Goal: Transaction & Acquisition: Subscribe to service/newsletter

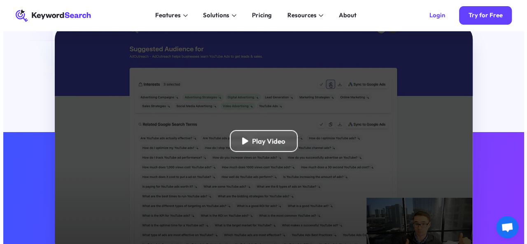
scroll to position [206, 0]
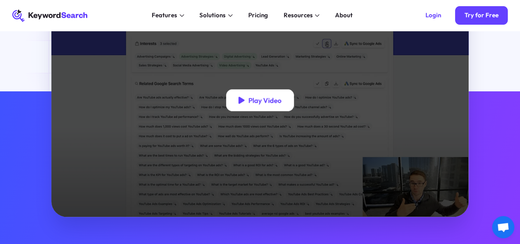
click at [253, 105] on div "Play Video" at bounding box center [265, 100] width 33 height 9
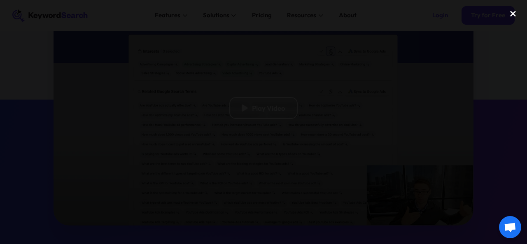
click at [513, 15] on div "close lightbox" at bounding box center [513, 14] width 28 height 18
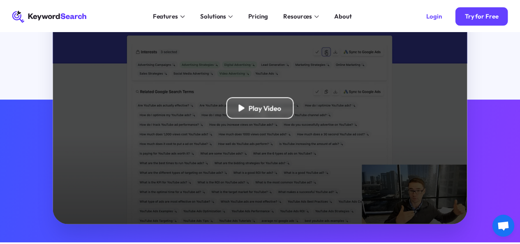
scroll to position [196, 0]
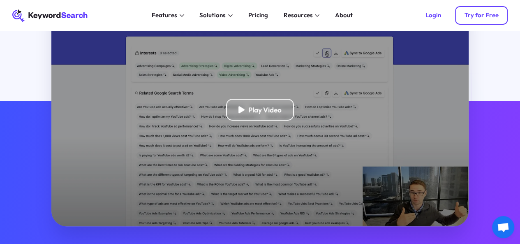
click at [474, 15] on div "Try for Free" at bounding box center [482, 16] width 34 height 8
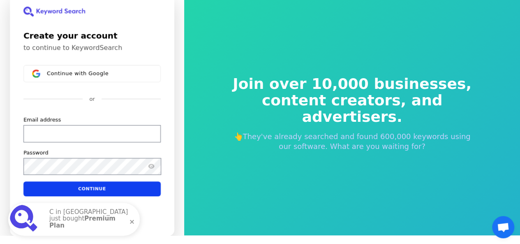
scroll to position [10, 0]
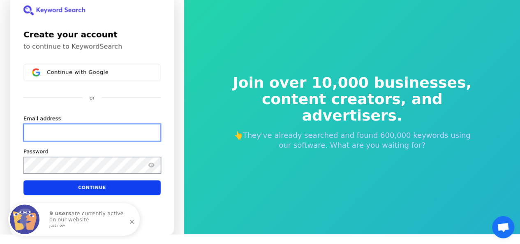
click at [121, 131] on input "Email address" at bounding box center [91, 132] width 137 height 17
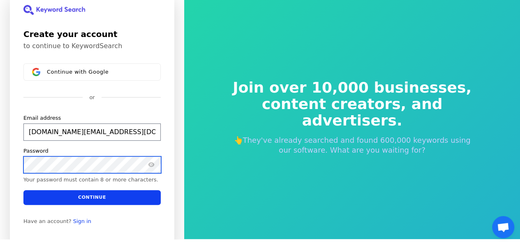
scroll to position [5, 0]
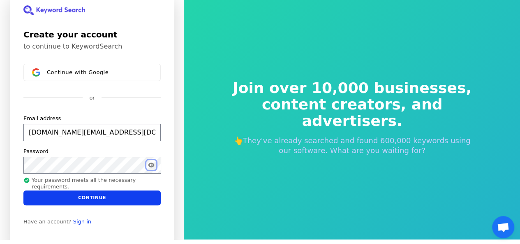
click at [150, 165] on icon "Show password" at bounding box center [151, 165] width 6 height 5
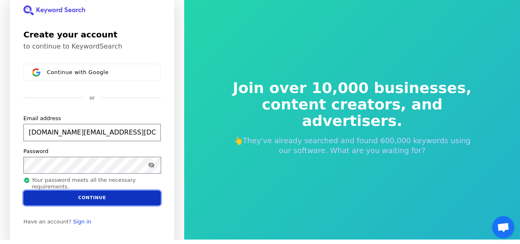
click at [82, 199] on button "Continue" at bounding box center [91, 198] width 137 height 15
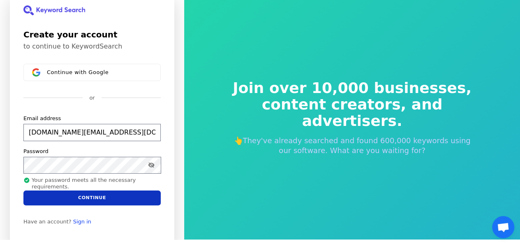
type input "[DOMAIN_NAME][EMAIL_ADDRESS][DOMAIN_NAME]"
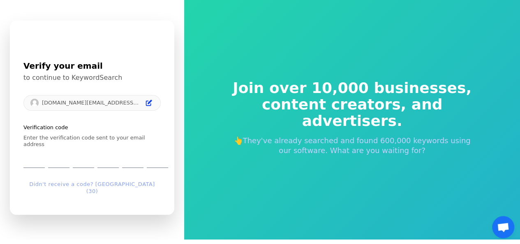
scroll to position [10, 0]
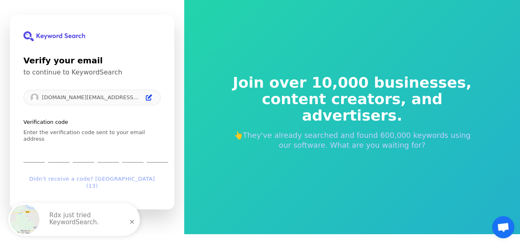
type input "7"
type input "3"
type input "5"
type input "3"
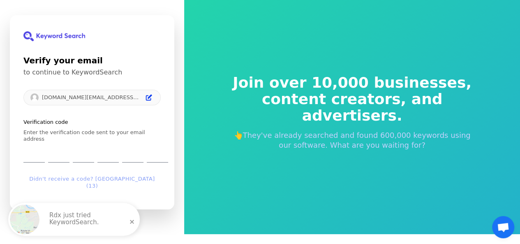
type input "4"
